Goal: Task Accomplishment & Management: Manage account settings

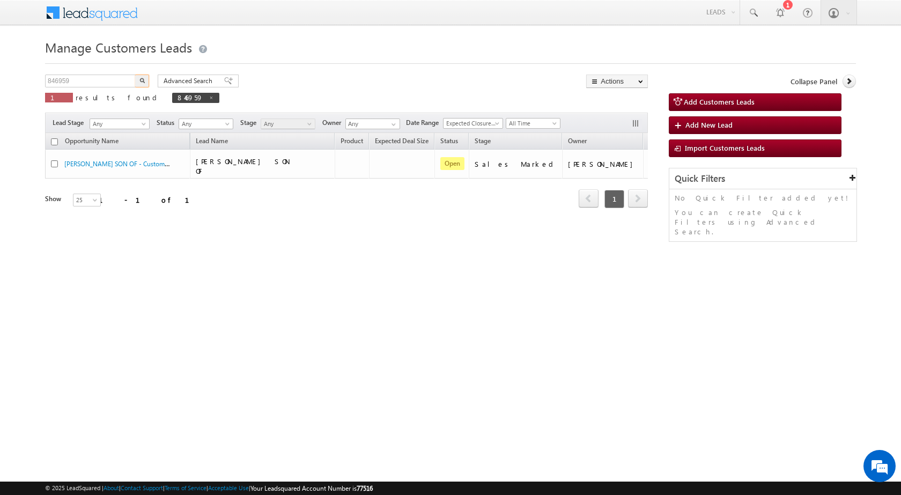
click at [80, 80] on input "846959" at bounding box center [91, 81] width 92 height 13
click at [80, 79] on input "846959" at bounding box center [91, 81] width 92 height 13
type input "810878"
click at [143, 83] on img "button" at bounding box center [141, 80] width 5 height 5
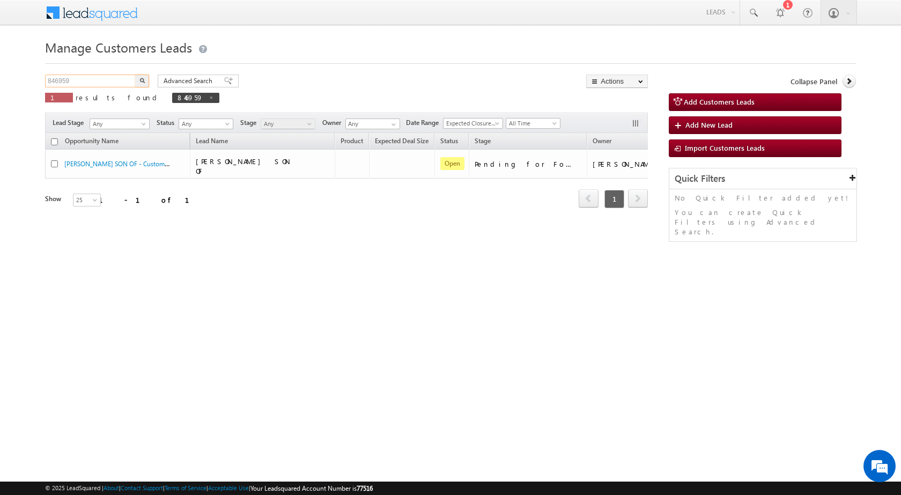
drag, startPoint x: 90, startPoint y: 75, endPoint x: 24, endPoint y: 78, distance: 65.5
click at [24, 78] on body "Menu [PERSON_NAME] sitar a6@ks erve." at bounding box center [450, 152] width 901 height 304
paste input "10878"
type input "810878"
click at [135, 75] on button "button" at bounding box center [142, 81] width 14 height 13
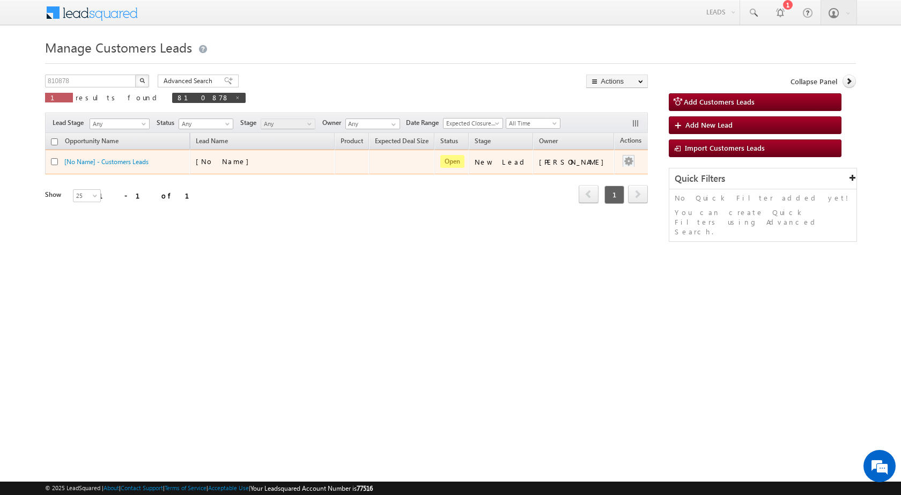
click at [620, 160] on div at bounding box center [628, 162] width 17 height 14
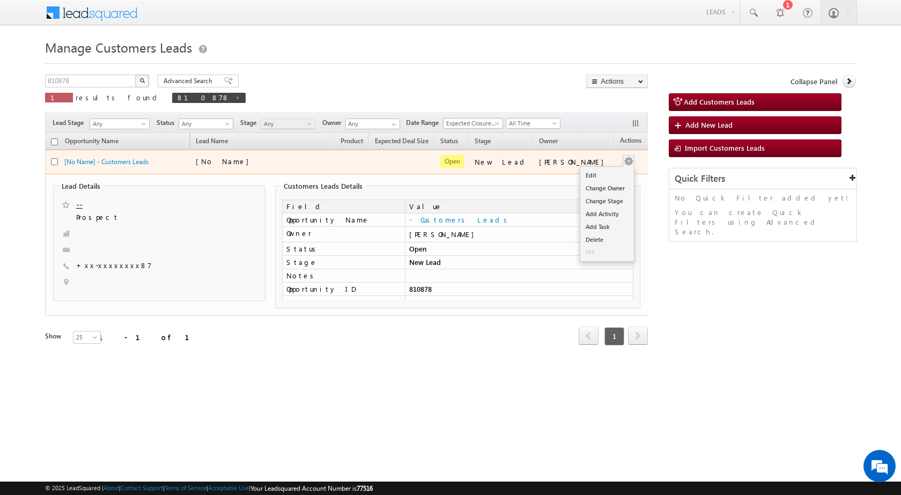
click at [623, 165] on button "button" at bounding box center [628, 161] width 11 height 11
click at [608, 171] on link "Edit" at bounding box center [607, 175] width 54 height 13
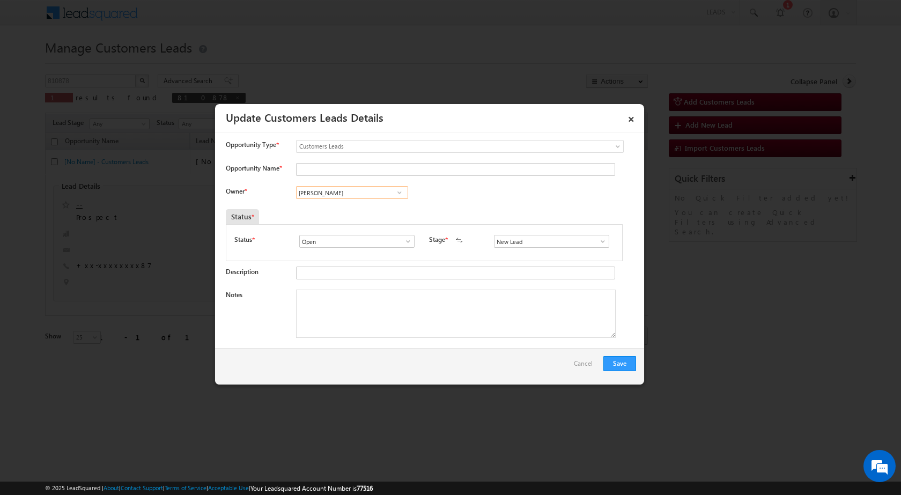
click at [352, 196] on input "Vikas Halwai" at bounding box center [352, 192] width 112 height 13
paste input "nadeem.ahmad@sgrlimited.in"
click at [322, 214] on span "nadeem.ahmad@sgrlimited.in" at bounding box center [348, 214] width 97 height 8
type input "Nadeem Ahmad"
click at [600, 244] on span at bounding box center [603, 241] width 11 height 9
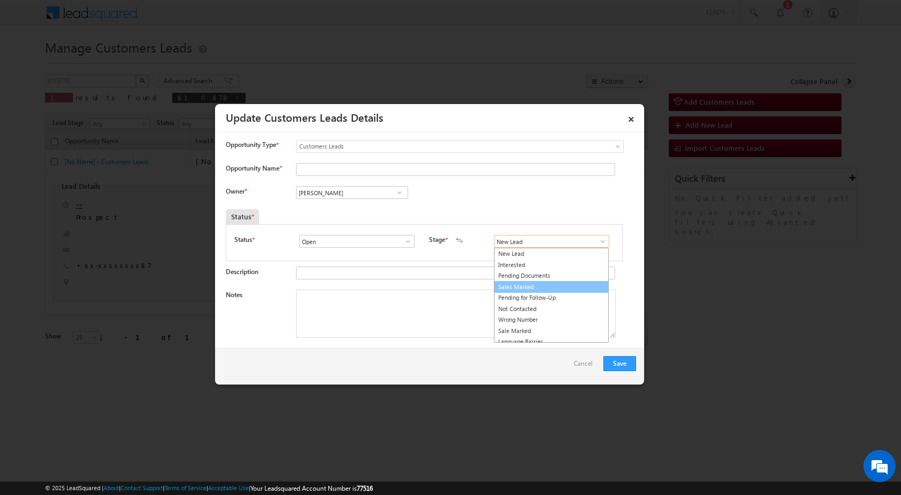
click at [526, 286] on link "Sales Marked" at bounding box center [551, 287] width 115 height 12
type input "Sales Marked"
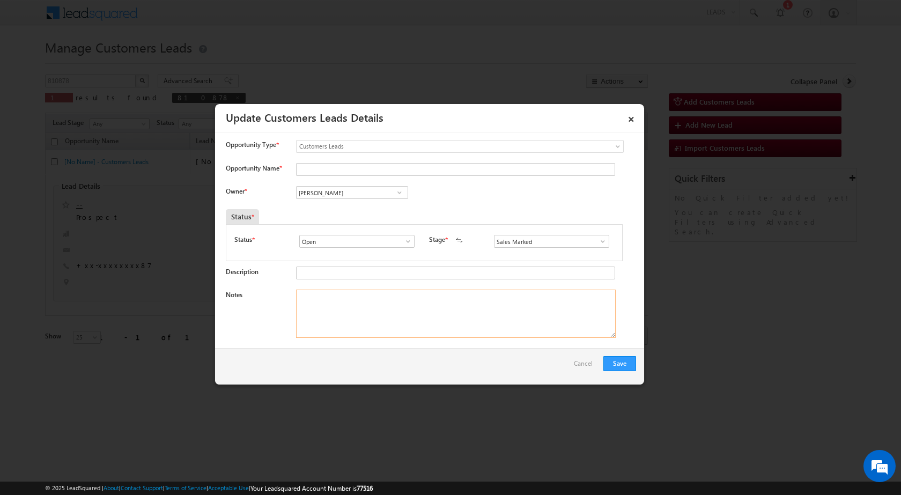
click at [332, 317] on textarea "Notes" at bounding box center [456, 314] width 320 height 48
paste textarea "810878 / NAVAL / 8630133587 / CONSTRUCTION / OWNER - HIMSELF / 263126 TO RUDRAP…"
type textarea "810878 / NAVAL / 8630133587 / CONSTRUCTION / OWNER - HIMSELF / 263126 TO RUDRAP…"
click at [331, 172] on input "Opportunity Name *" at bounding box center [455, 169] width 319 height 13
type input "V"
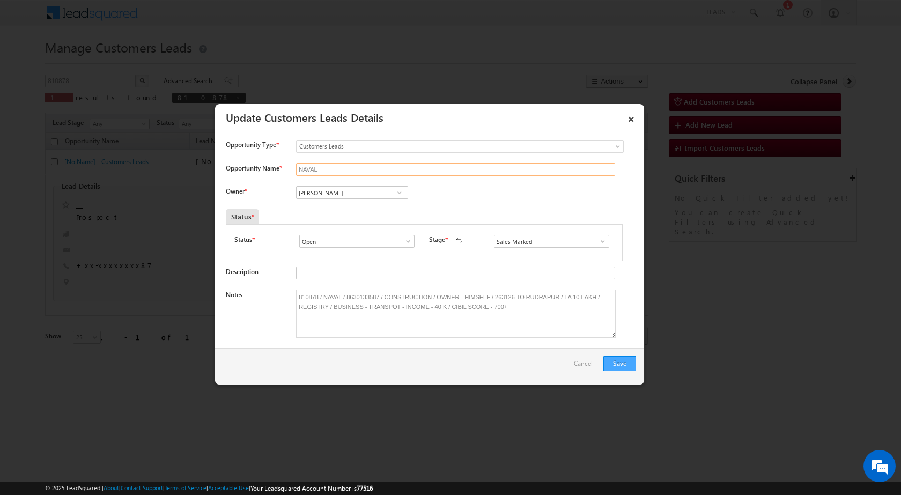
type input "NAVAL"
click at [617, 361] on button "Save" at bounding box center [620, 363] width 33 height 15
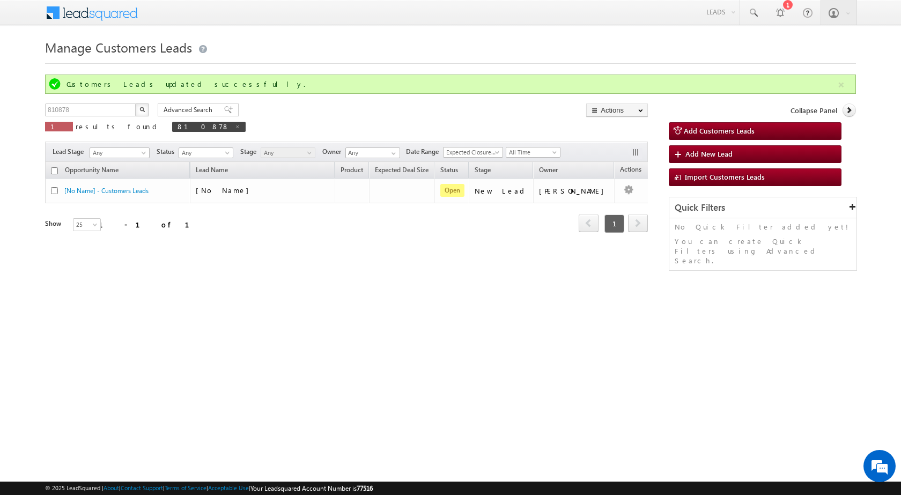
click at [424, 330] on html "Menu Nandini Bhosale sitar a6@ks erve." at bounding box center [450, 165] width 901 height 331
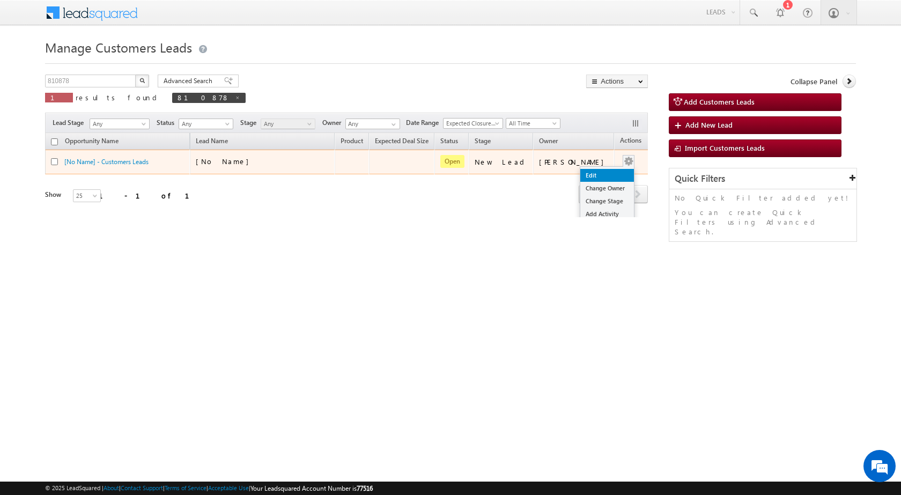
click at [586, 175] on link "Edit" at bounding box center [607, 175] width 54 height 13
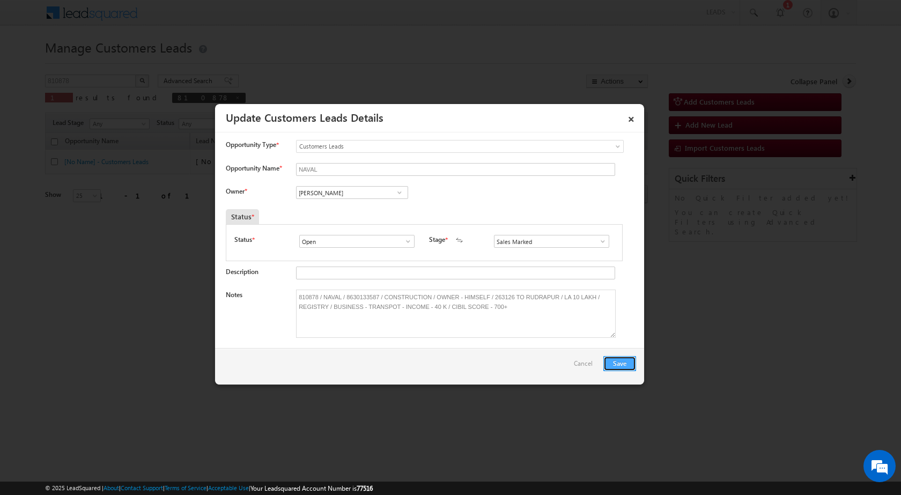
click at [616, 361] on button "Save" at bounding box center [620, 363] width 33 height 15
